Goal: Task Accomplishment & Management: Manage account settings

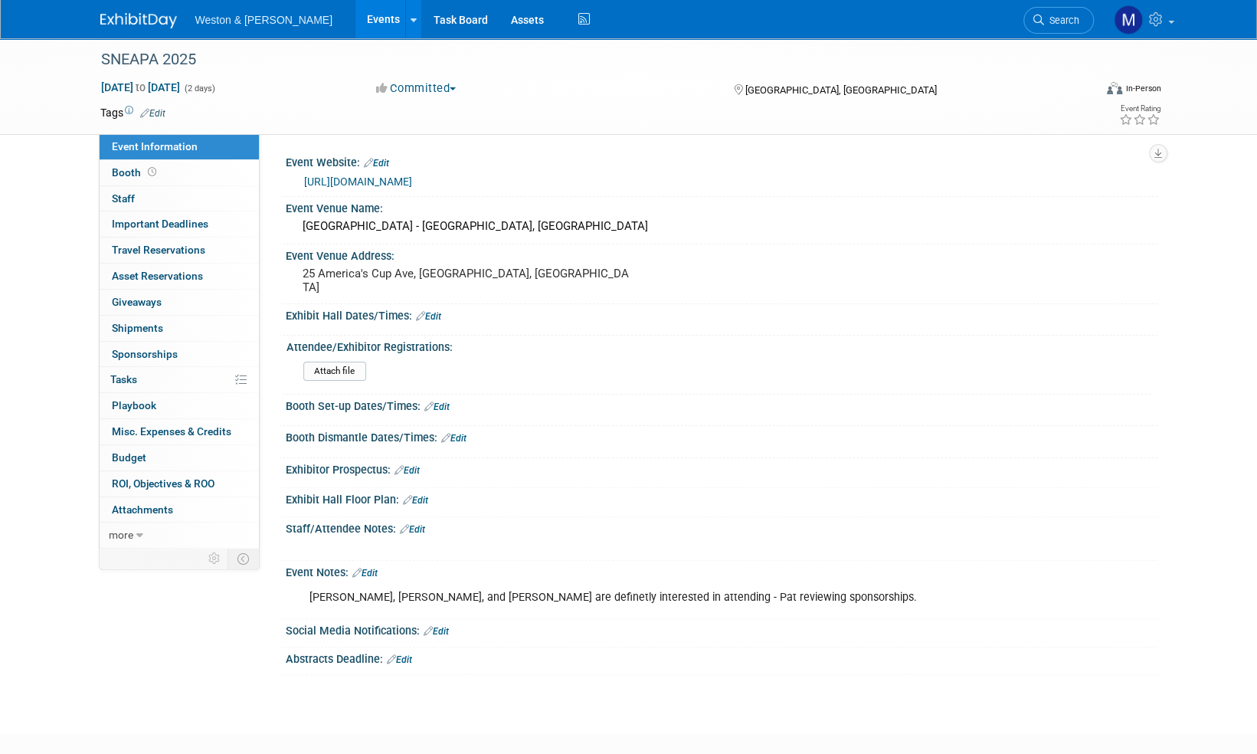
click at [138, 17] on img at bounding box center [138, 20] width 77 height 15
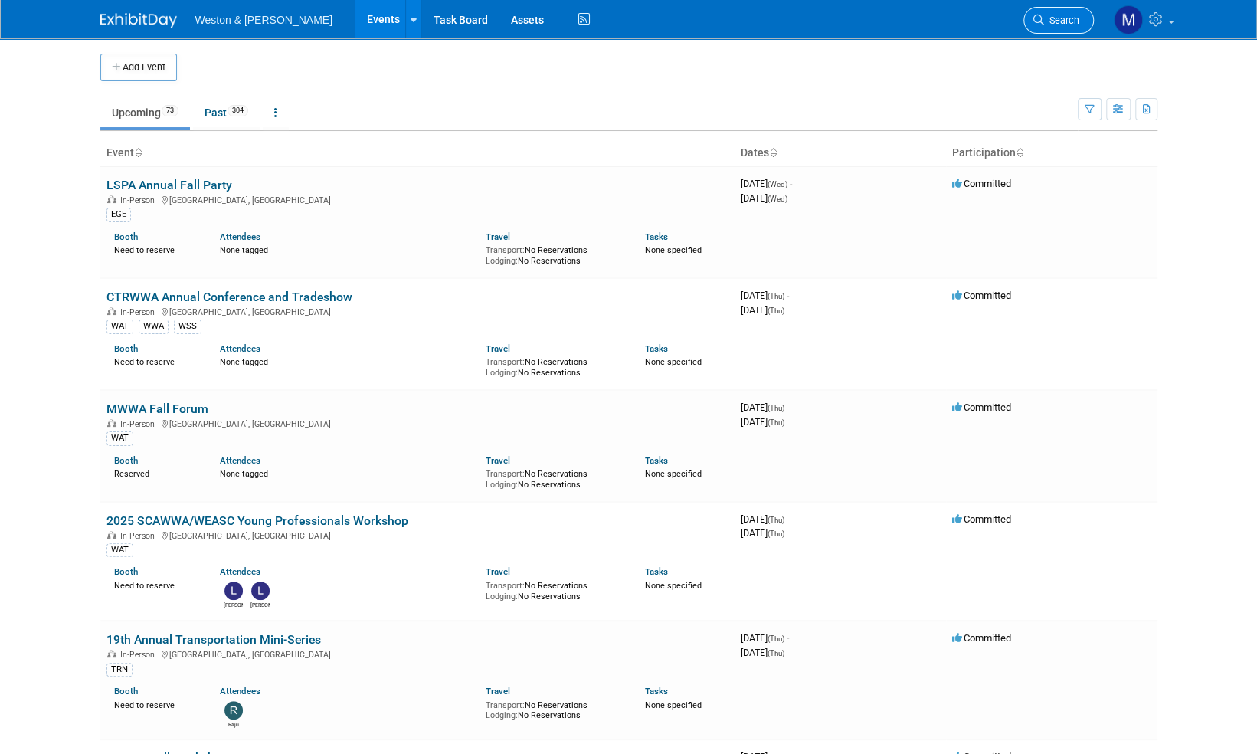
click at [1063, 18] on span "Search" at bounding box center [1061, 20] width 35 height 11
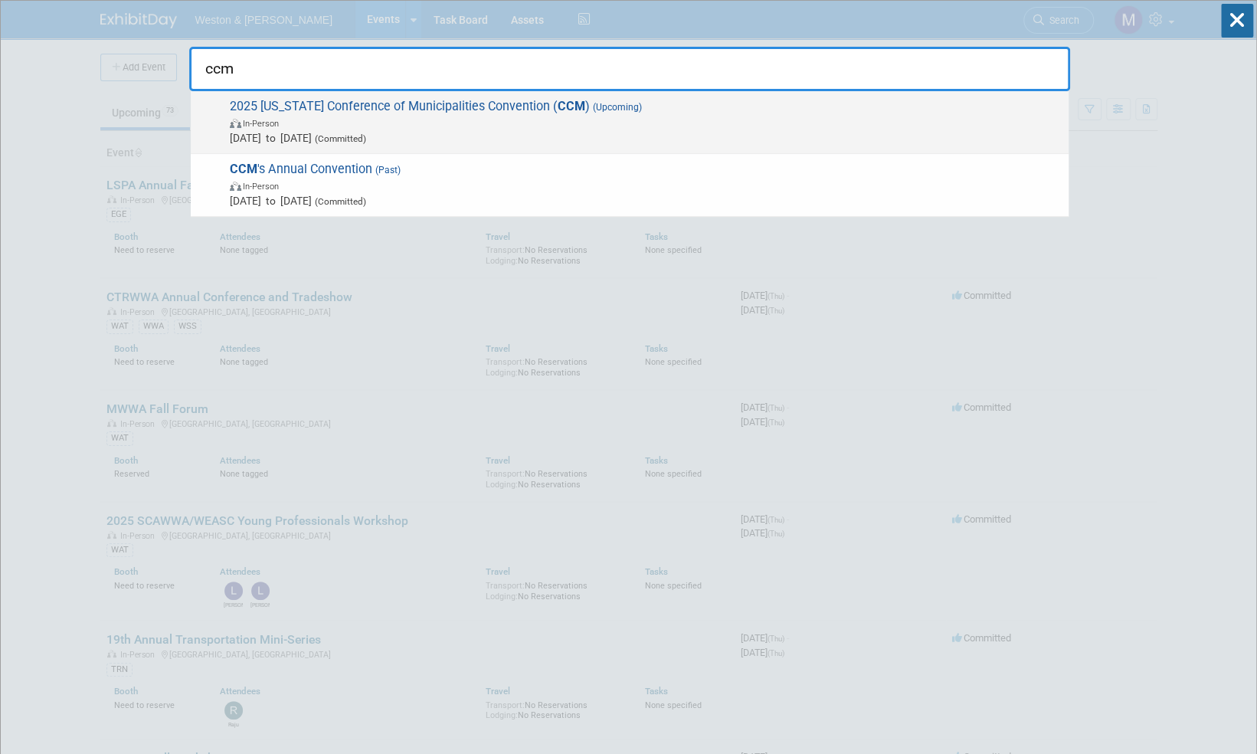
type input "ccm"
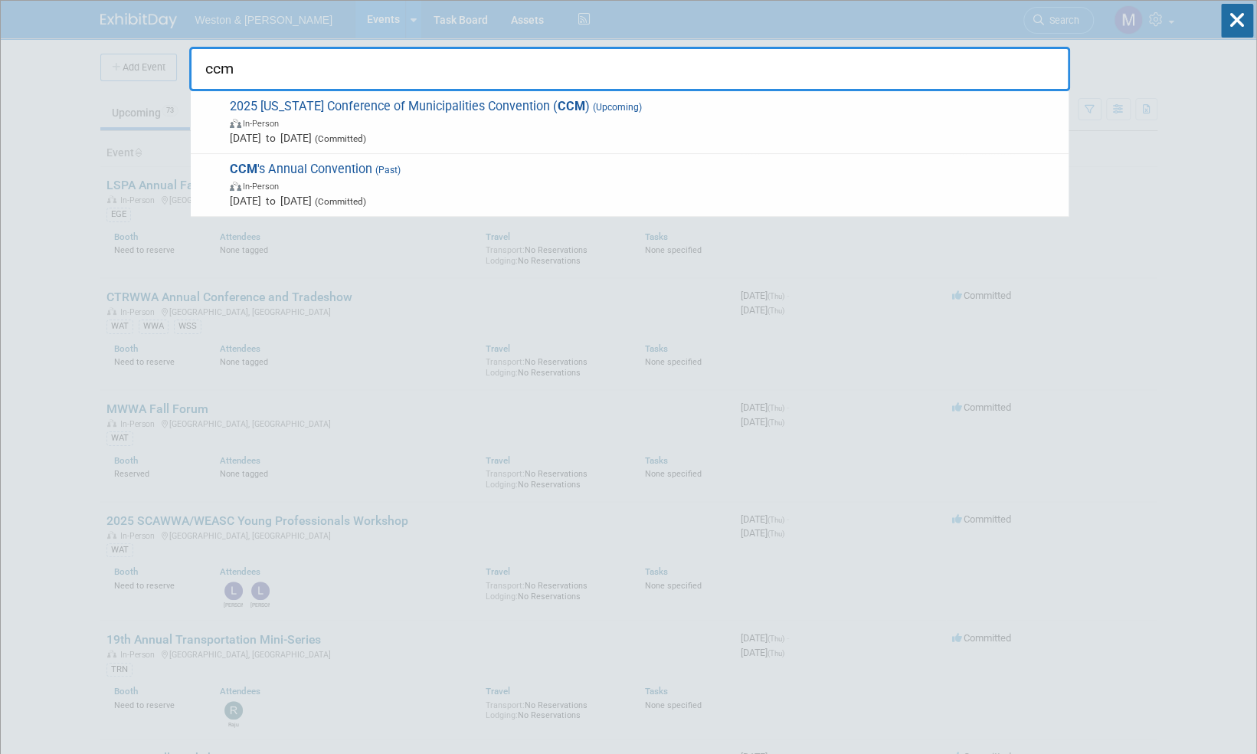
click at [411, 101] on span "2025 Connecticut Conference of Municipalities Convention ( CCM ) (Upcoming) In-…" at bounding box center [643, 122] width 836 height 47
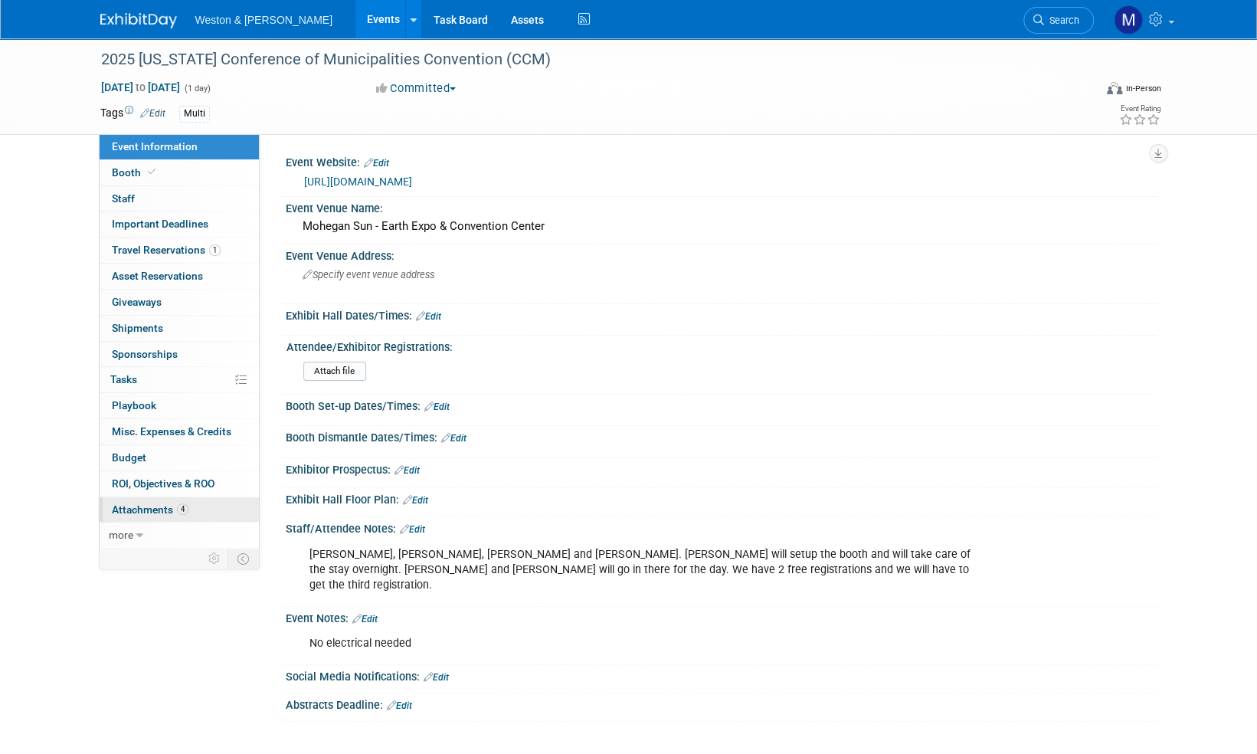
click at [136, 506] on span "Attachments 4" at bounding box center [150, 509] width 77 height 12
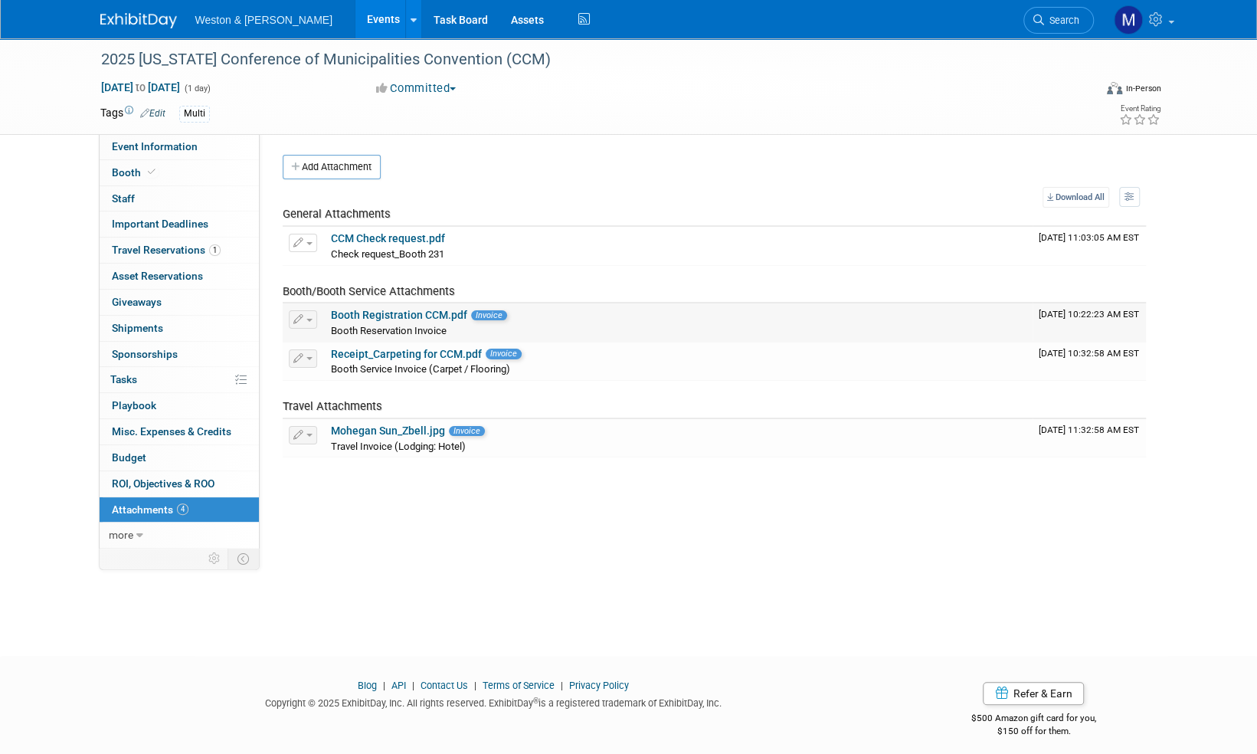
click at [398, 314] on link "Booth Registration CCM.pdf" at bounding box center [399, 315] width 136 height 12
click at [368, 234] on link "CCM Check request.pdf" at bounding box center [388, 238] width 114 height 12
click at [133, 201] on span "Staff 0" at bounding box center [123, 198] width 23 height 12
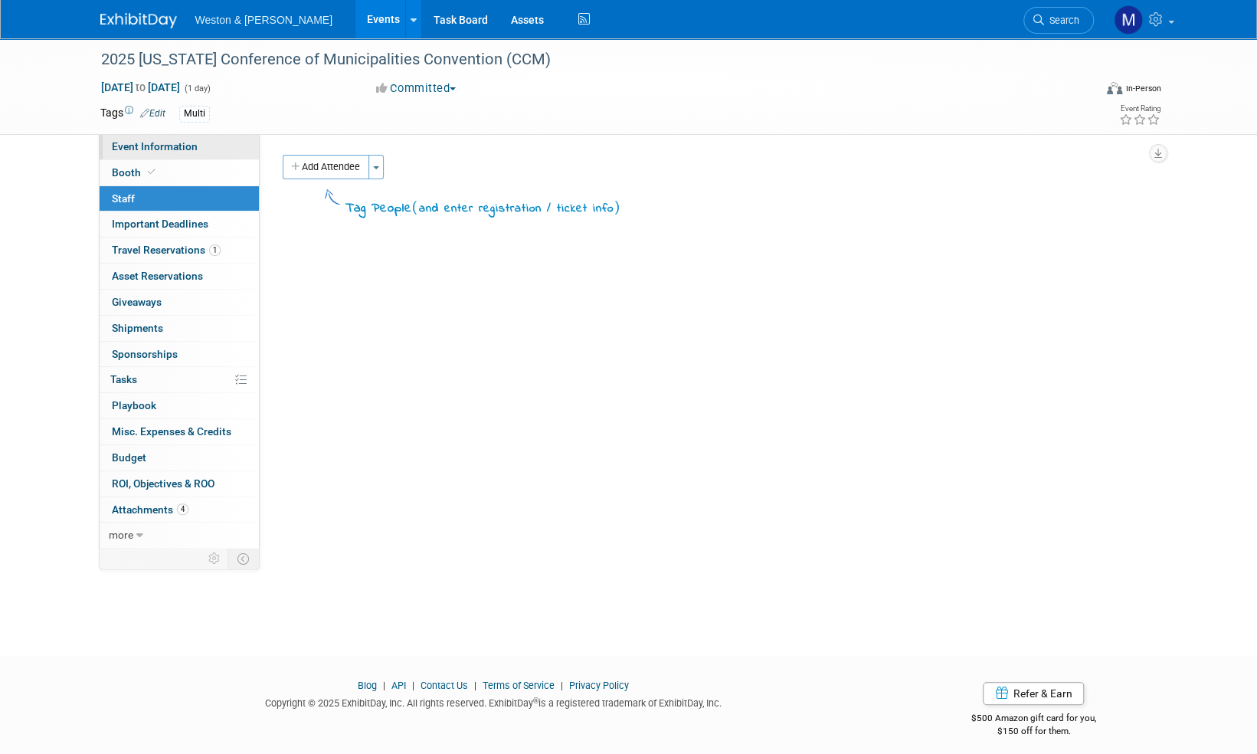
click at [174, 144] on span "Event Information" at bounding box center [155, 146] width 86 height 12
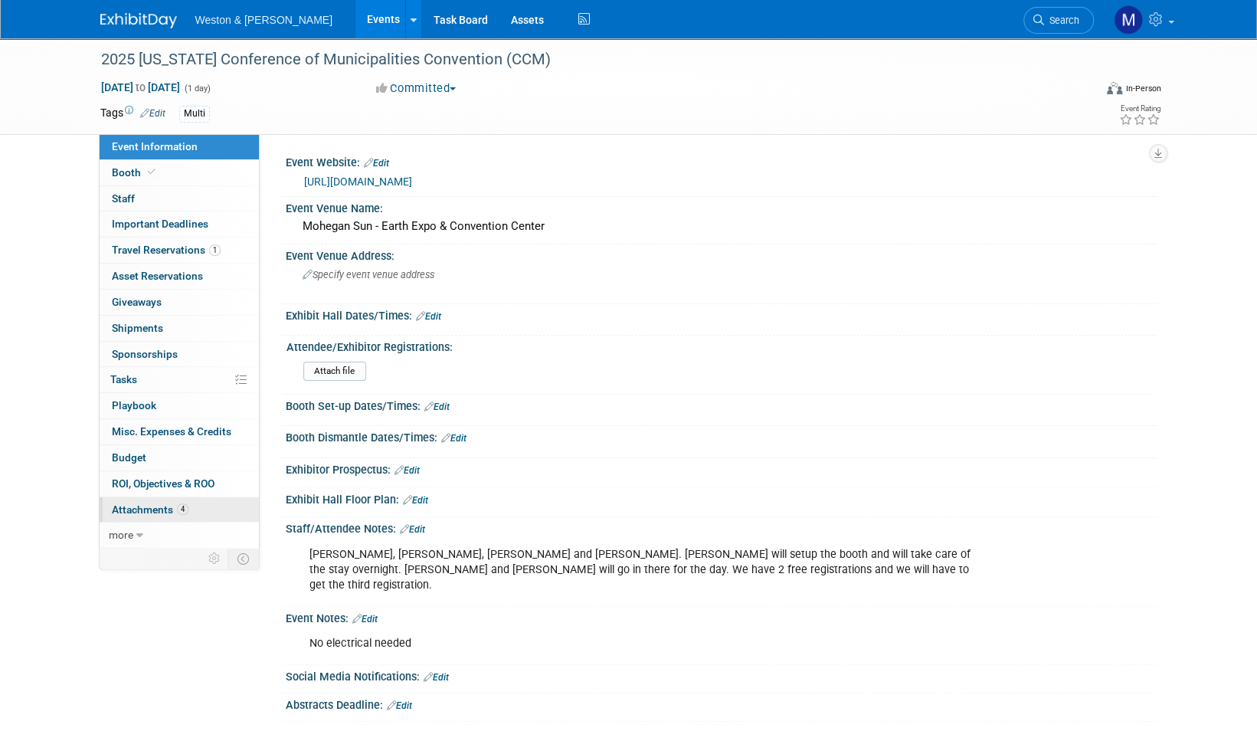
click at [156, 505] on span "Attachments 4" at bounding box center [150, 509] width 77 height 12
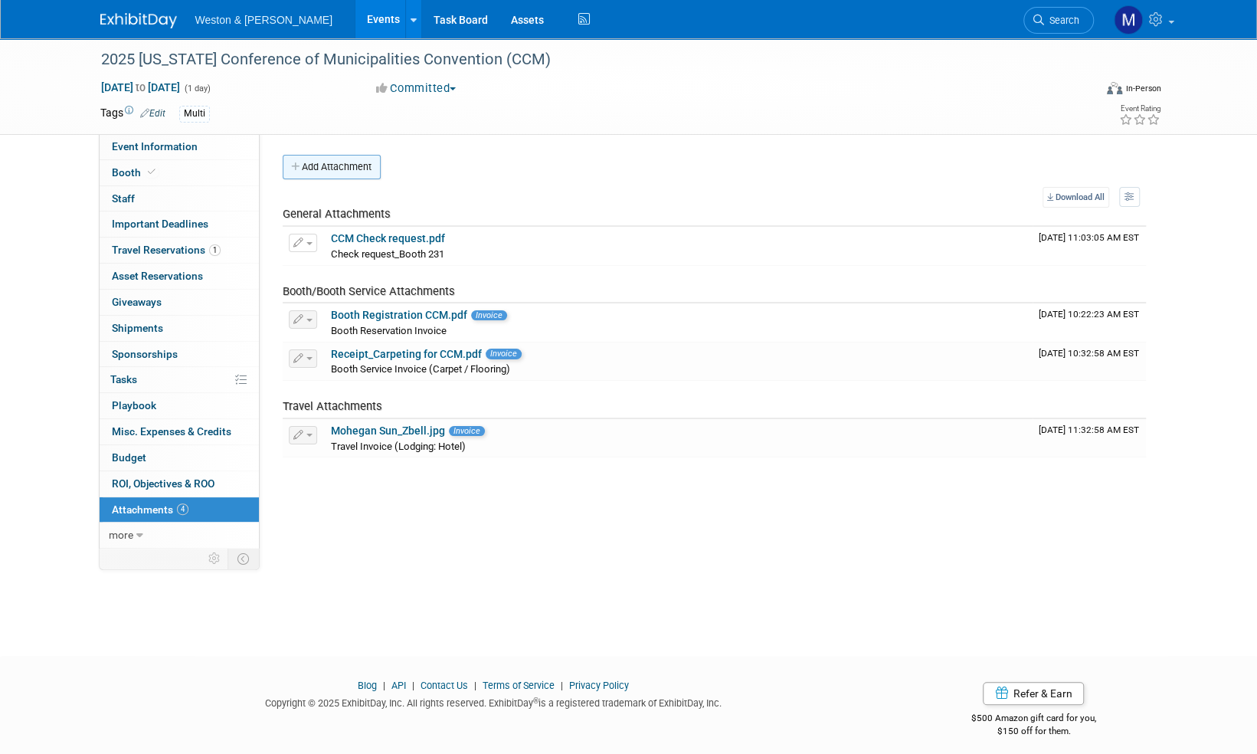
click at [359, 167] on button "Add Attachment" at bounding box center [332, 167] width 98 height 25
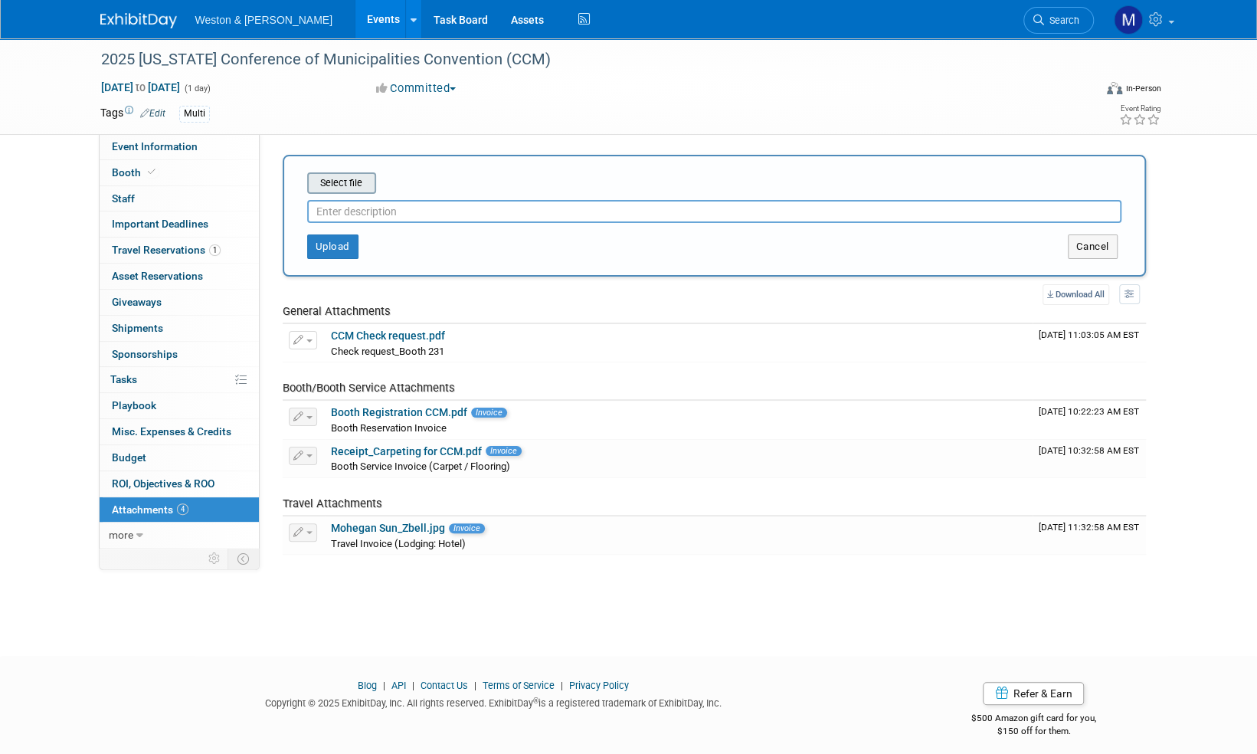
click at [352, 180] on input "file" at bounding box center [283, 183] width 182 height 18
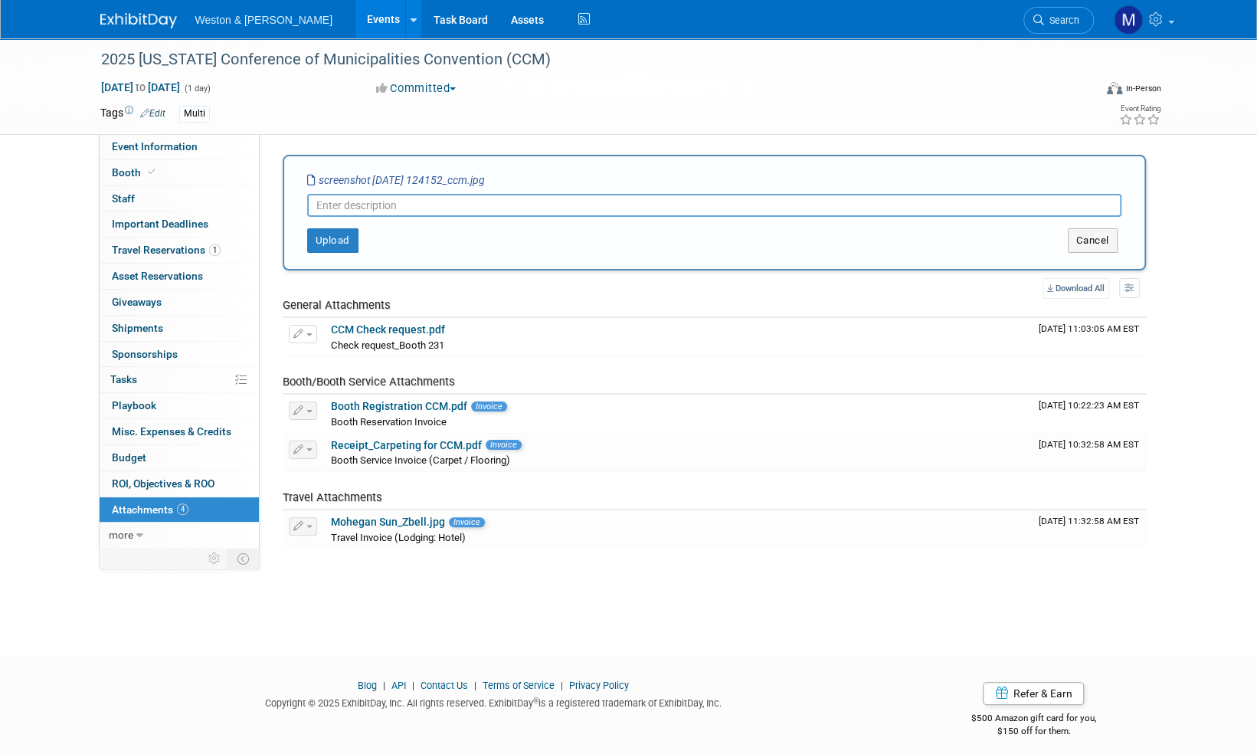
click at [368, 201] on input "text" at bounding box center [714, 205] width 814 height 23
click at [329, 235] on button "Upload" at bounding box center [332, 240] width 51 height 25
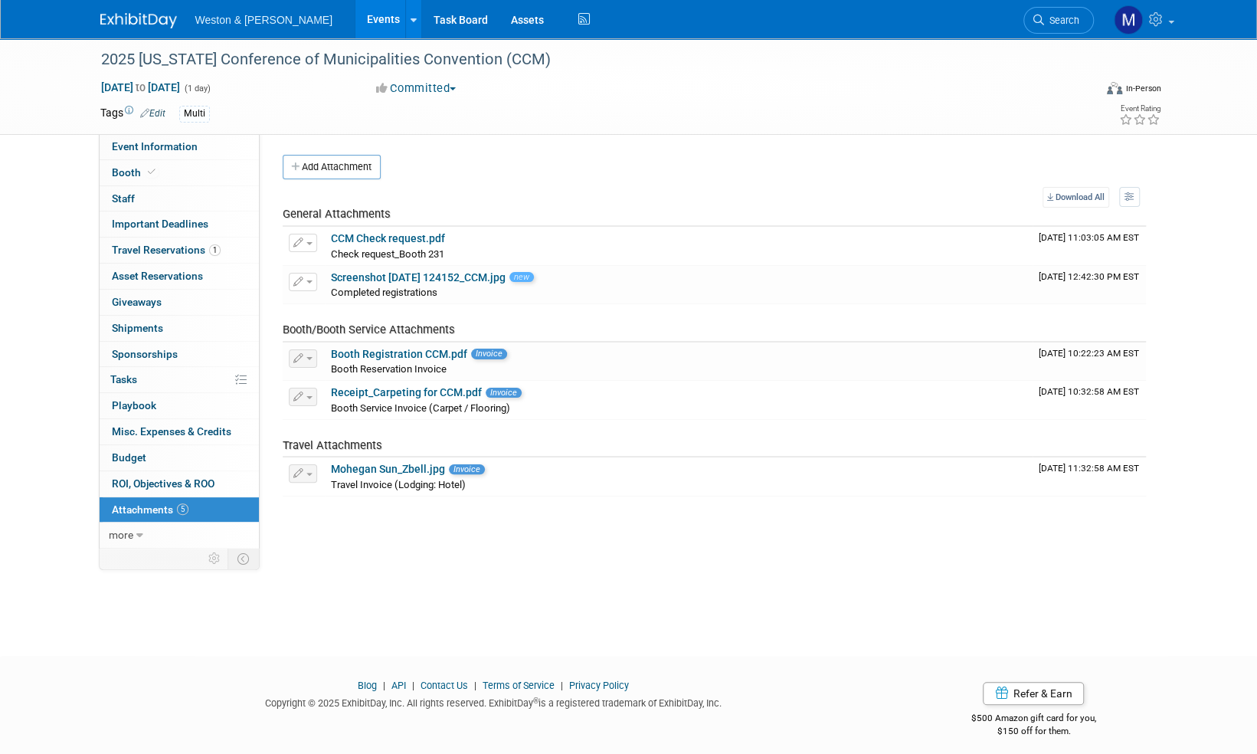
click at [147, 504] on span "Attachments 5" at bounding box center [150, 509] width 77 height 12
click at [345, 162] on button "Add Attachment" at bounding box center [332, 167] width 98 height 25
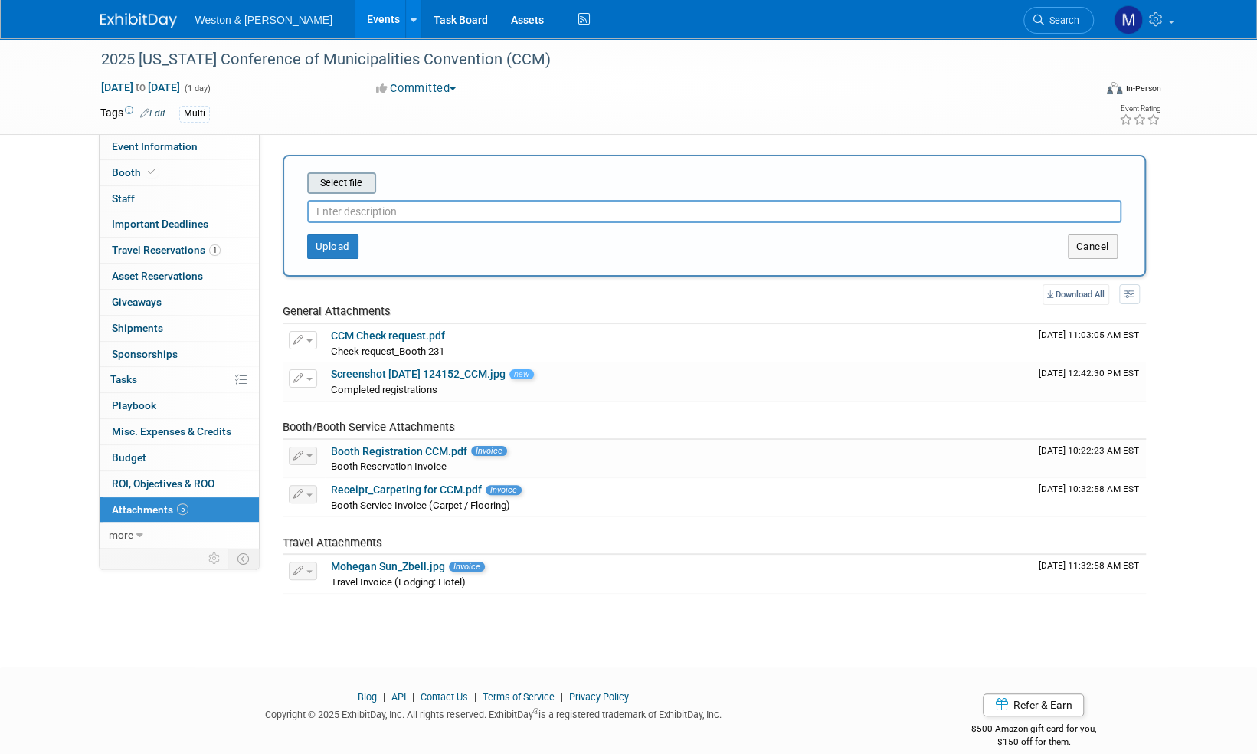
click at [351, 178] on input "file" at bounding box center [283, 183] width 182 height 18
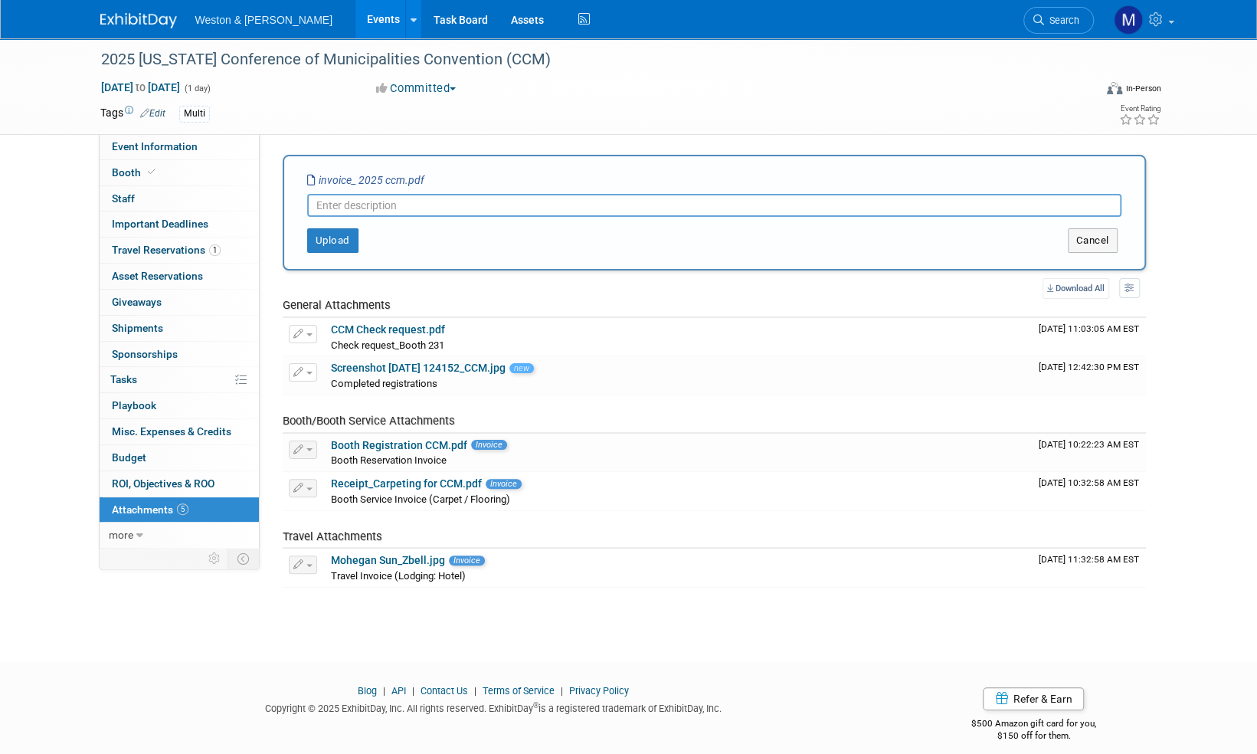
click at [346, 206] on input "text" at bounding box center [714, 205] width 814 height 23
type input "Paid invoice"
click at [346, 241] on button "Upload" at bounding box center [332, 240] width 51 height 25
